Goal: Download file/media

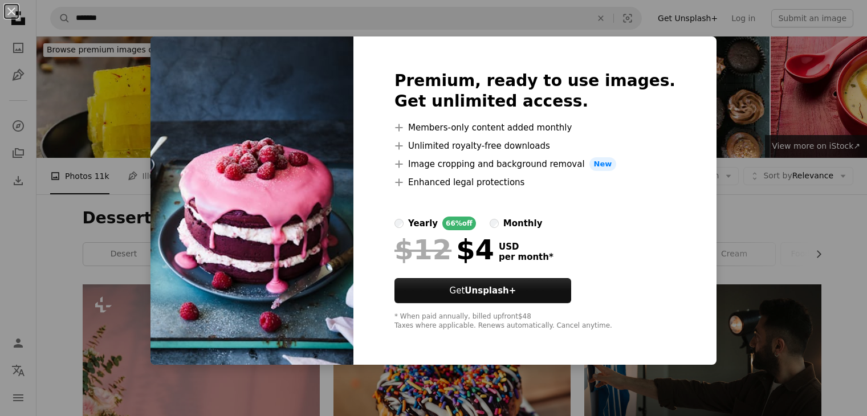
scroll to position [1902, 0]
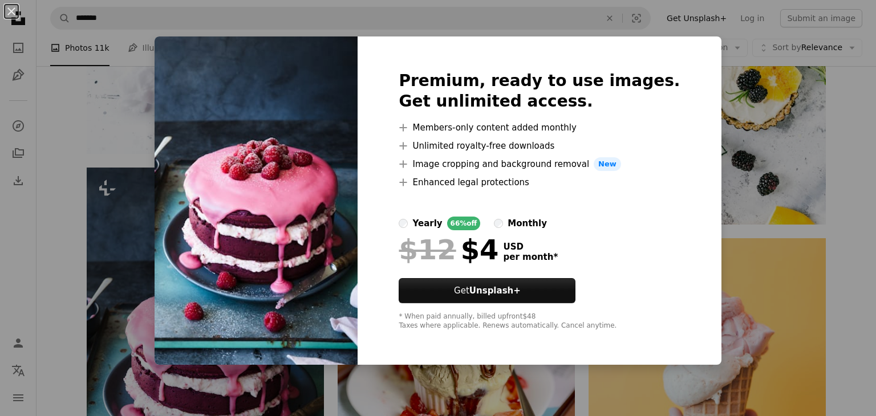
click at [764, 148] on div "An X shape Premium, ready to use images. Get unlimited access. A plus sign Memb…" at bounding box center [438, 208] width 876 height 416
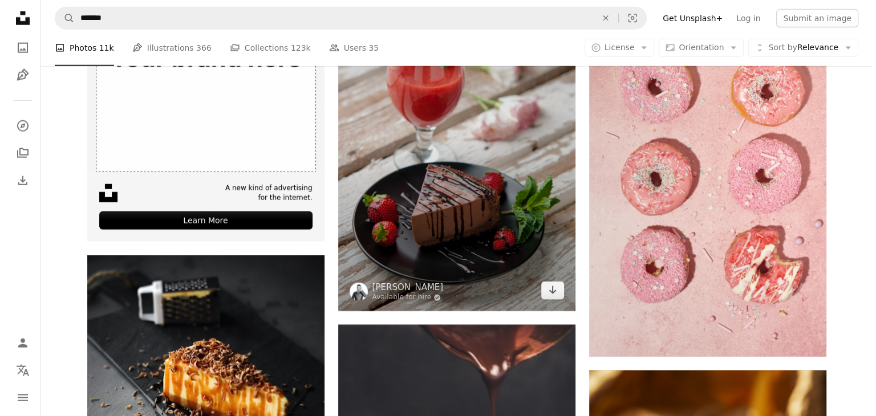
scroll to position [2834, 0]
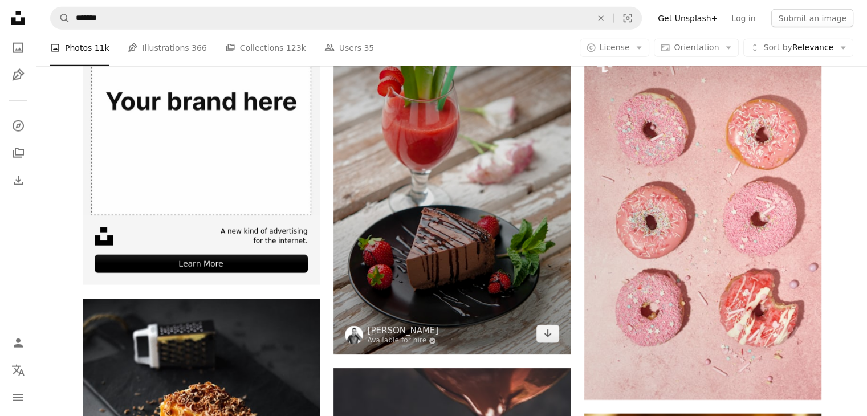
click at [481, 177] on img at bounding box center [452, 177] width 237 height 358
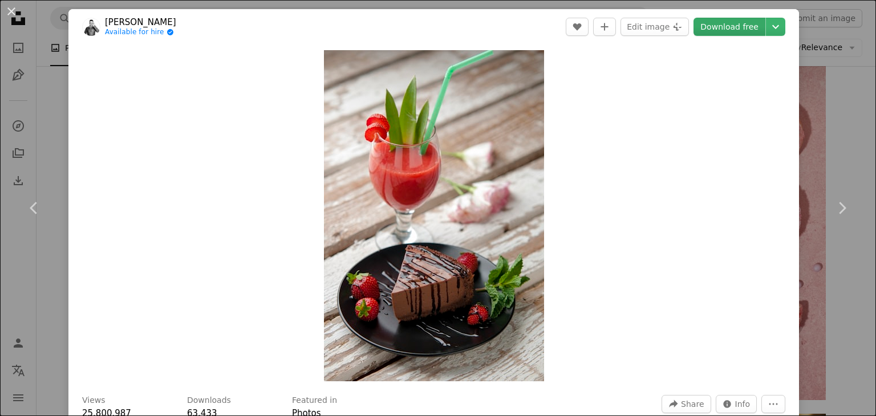
click at [726, 26] on link "Download free" at bounding box center [729, 27] width 72 height 18
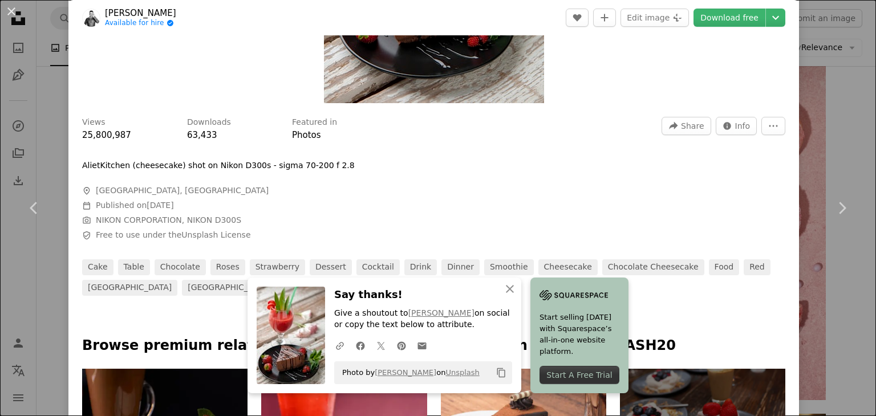
scroll to position [278, 0]
